Goal: Use online tool/utility: Utilize a website feature to perform a specific function

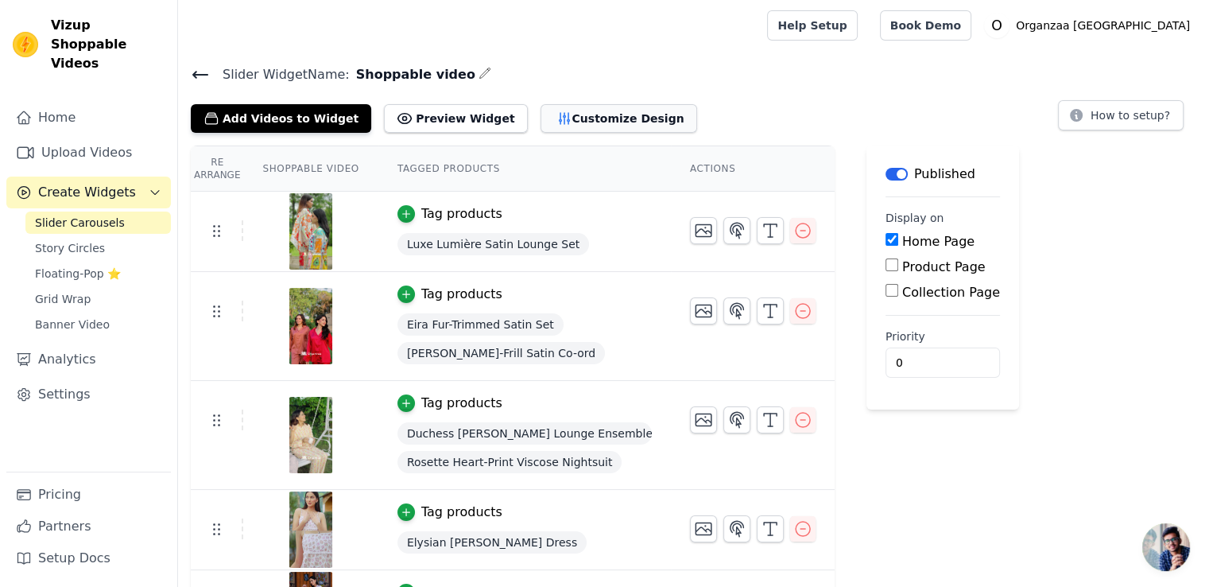
click at [546, 111] on button "Customize Design" at bounding box center [619, 118] width 157 height 29
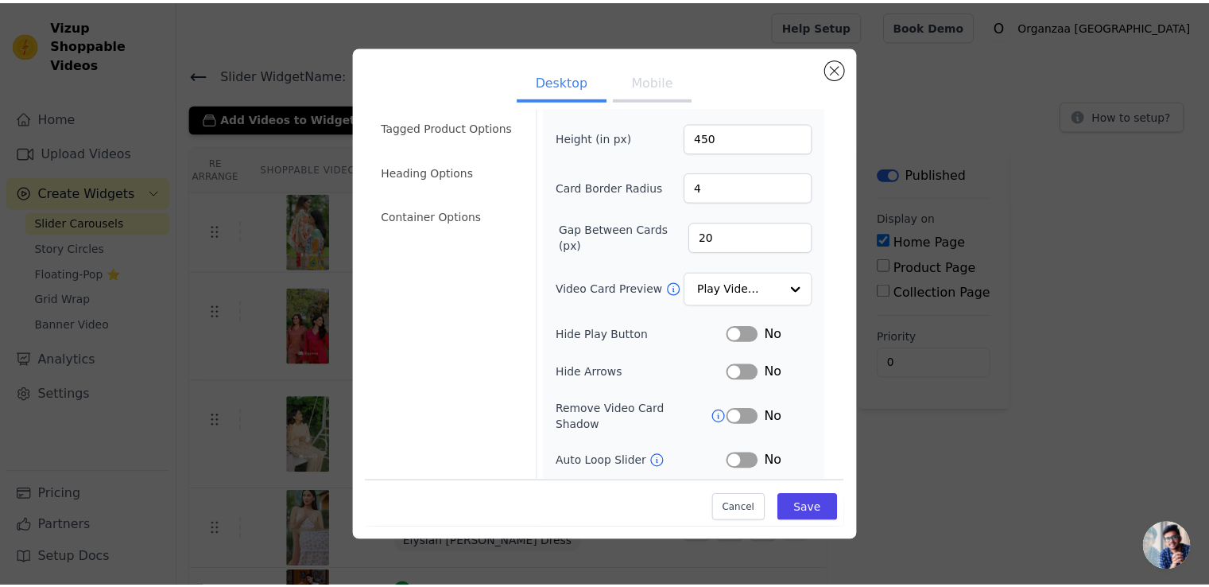
scroll to position [119, 0]
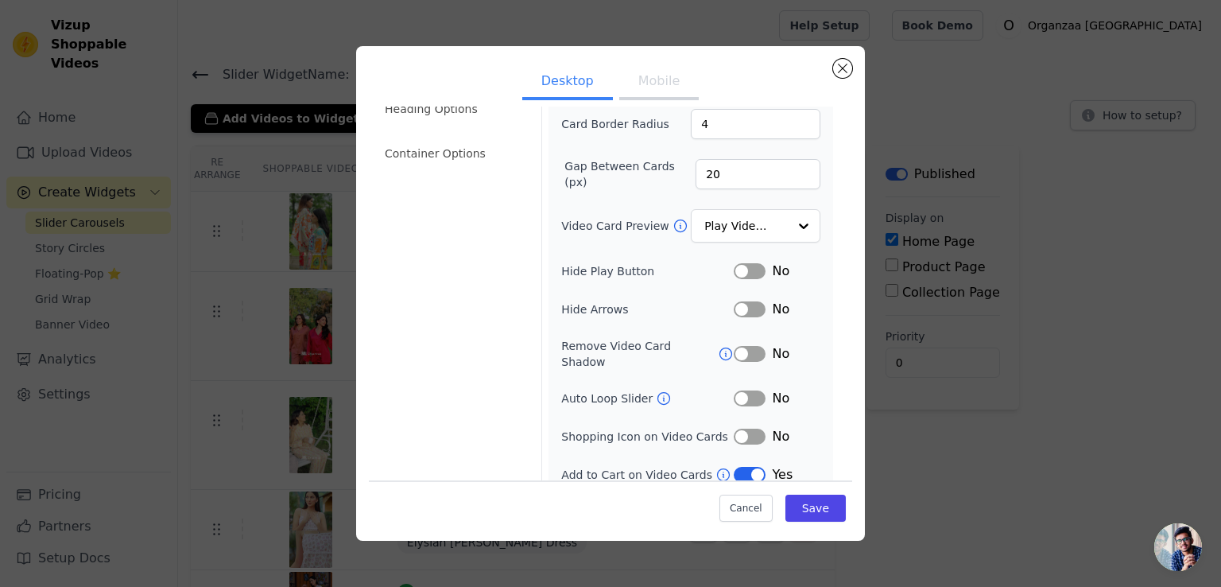
click at [738, 467] on button "Label" at bounding box center [750, 475] width 32 height 16
click at [799, 505] on button "Save" at bounding box center [815, 507] width 60 height 27
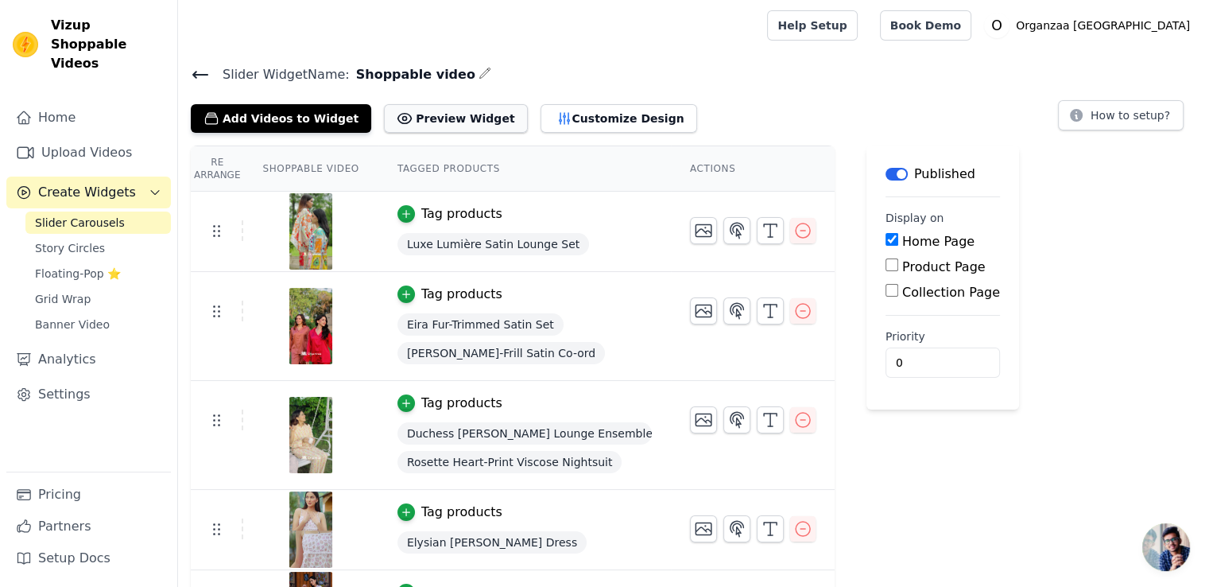
click at [444, 120] on button "Preview Widget" at bounding box center [455, 118] width 143 height 29
click at [458, 126] on button "Preview Widget" at bounding box center [455, 118] width 143 height 29
click at [587, 125] on button "Customize Design" at bounding box center [619, 118] width 157 height 29
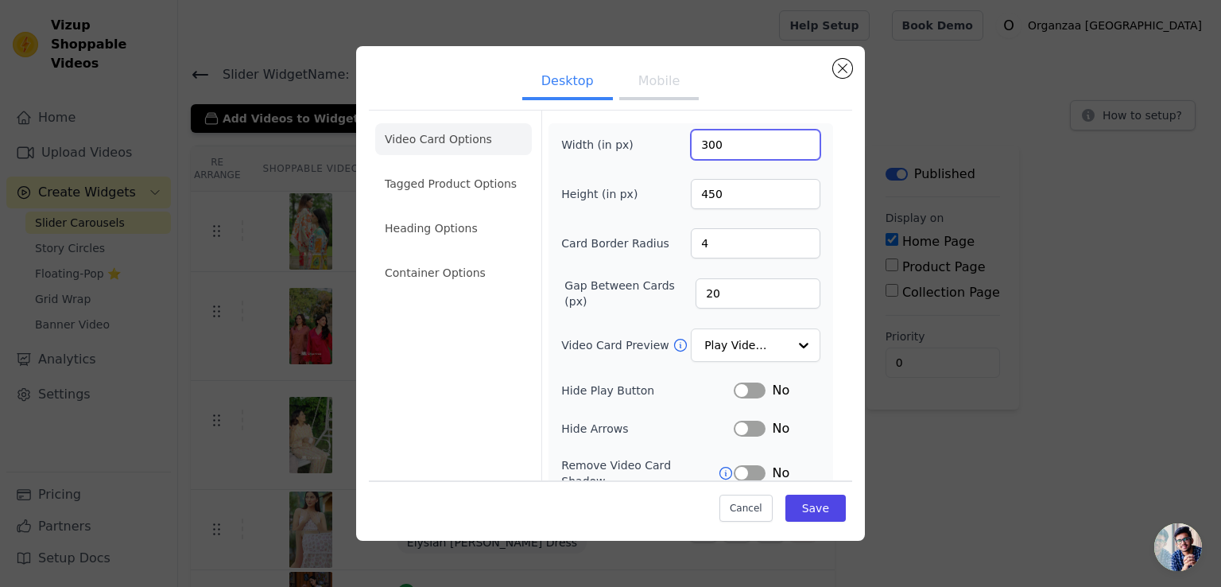
drag, startPoint x: 699, startPoint y: 146, endPoint x: 685, endPoint y: 143, distance: 13.9
click at [691, 143] on input "300" at bounding box center [756, 145] width 130 height 30
click at [705, 144] on input "300" at bounding box center [756, 145] width 130 height 30
click at [703, 144] on input "300" at bounding box center [756, 145] width 130 height 30
type input "360"
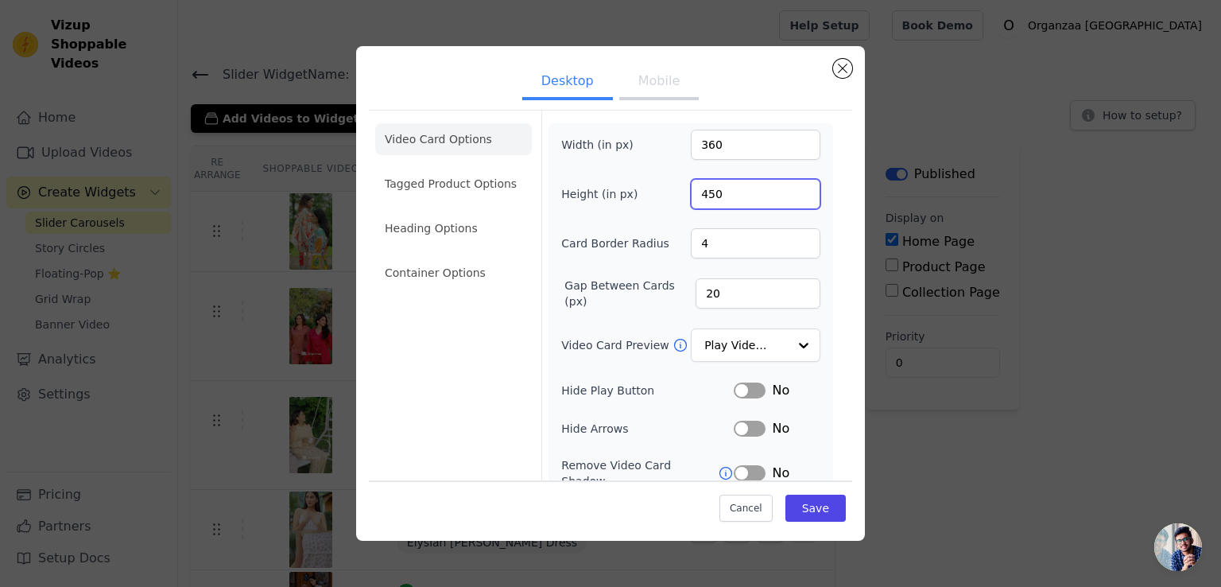
click at [699, 195] on input "450" at bounding box center [756, 194] width 130 height 30
type input "550"
click at [714, 219] on div "Width (in px) 360 Height (in px) 550 Card Border Radius 4 Gap Between Cards (px…" at bounding box center [690, 367] width 259 height 474
click at [796, 508] on button "Save" at bounding box center [815, 507] width 60 height 27
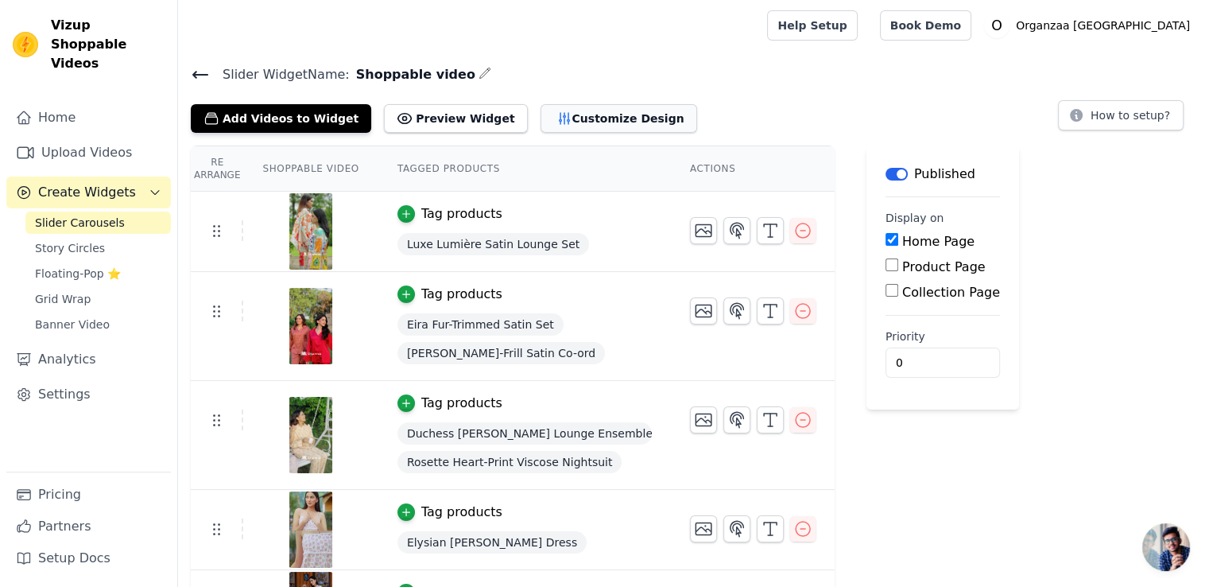
click at [557, 114] on button "Customize Design" at bounding box center [619, 118] width 157 height 29
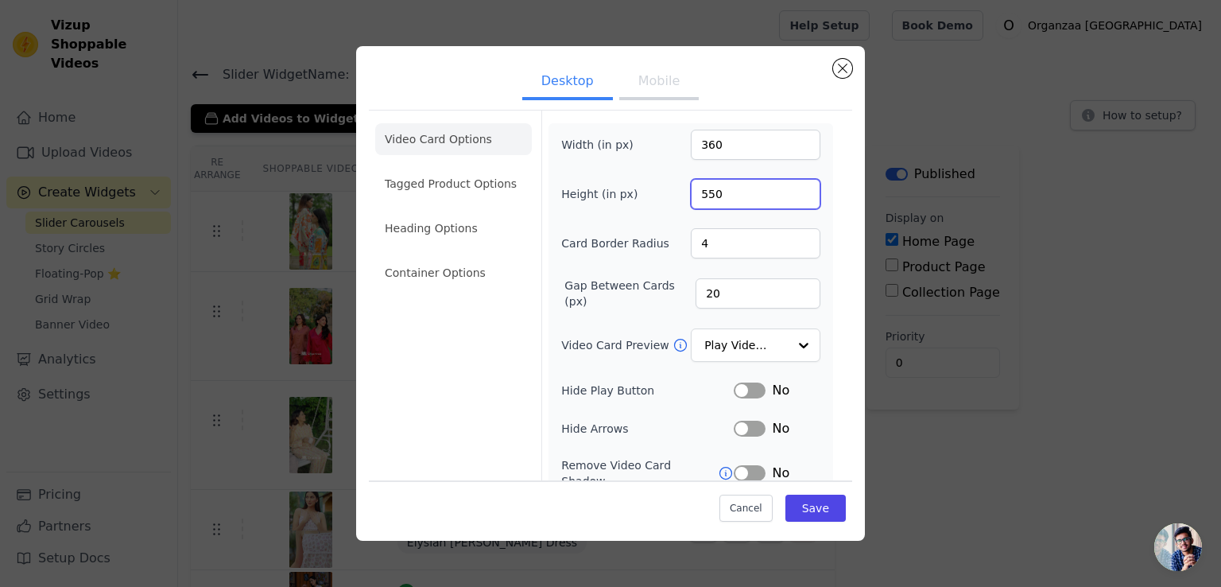
click at [697, 190] on input "550" at bounding box center [756, 194] width 130 height 30
type input "450"
click at [808, 500] on button "Save" at bounding box center [815, 507] width 60 height 27
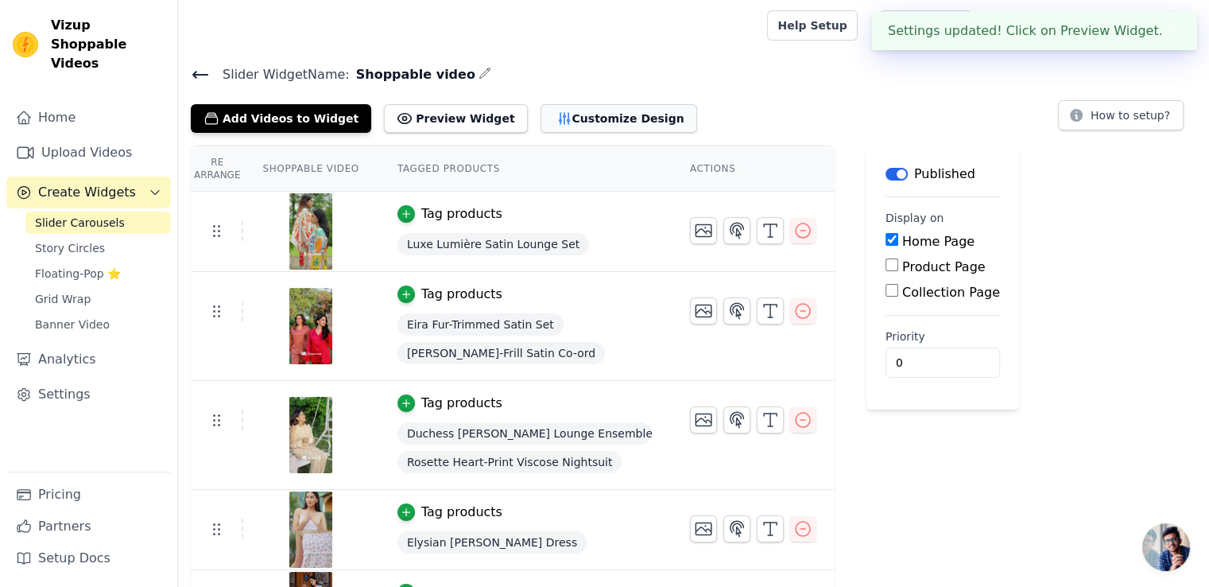
click at [555, 118] on button "Customize Design" at bounding box center [619, 118] width 157 height 29
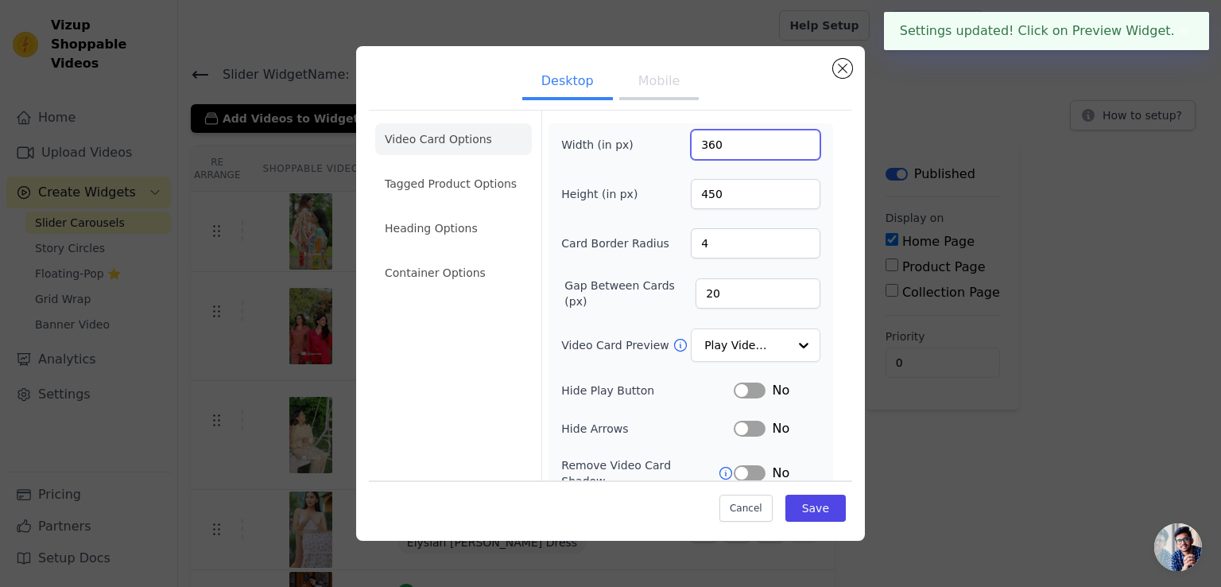
click at [704, 149] on input "360" at bounding box center [756, 145] width 130 height 30
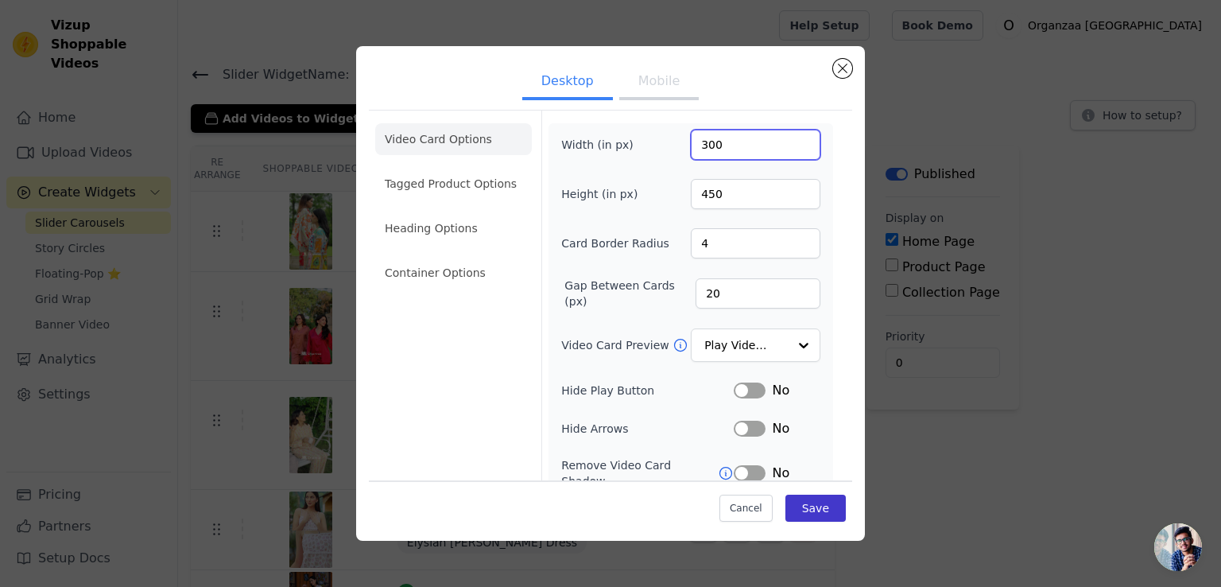
type input "300"
click at [807, 507] on button "Save" at bounding box center [815, 507] width 60 height 27
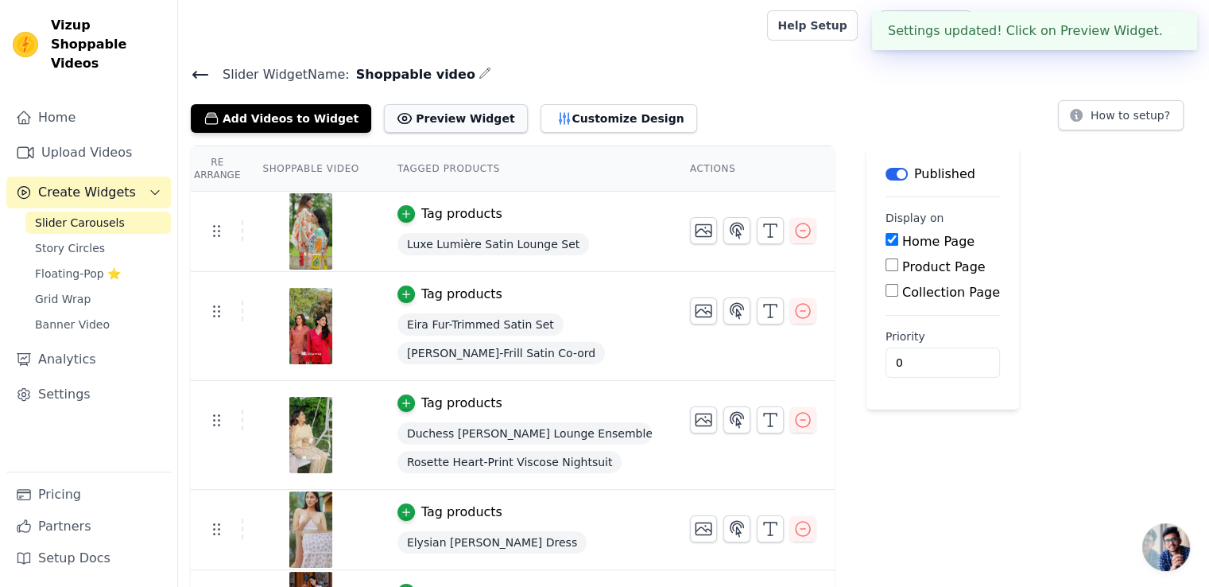
click at [417, 115] on button "Preview Widget" at bounding box center [455, 118] width 143 height 29
